Goal: Task Accomplishment & Management: Manage account settings

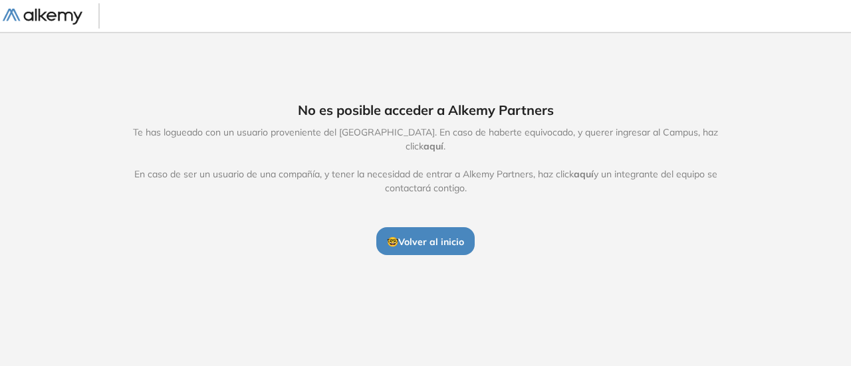
click at [467, 235] on button "🤓 Volver al inicio" at bounding box center [425, 241] width 98 height 28
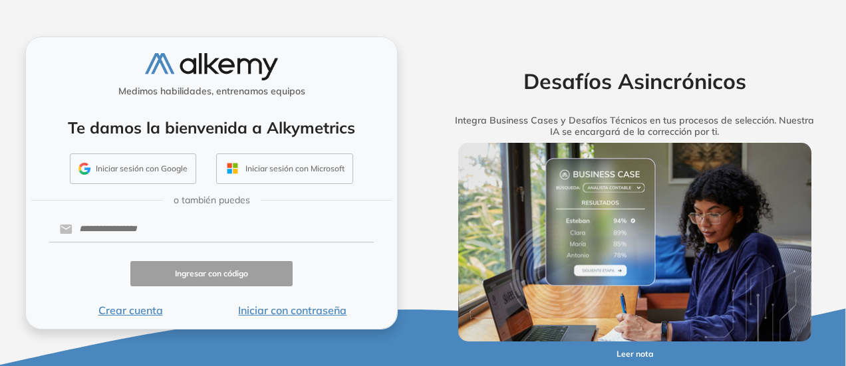
click at [158, 162] on button "Iniciar sesión con Google" at bounding box center [133, 169] width 126 height 31
